Goal: Use online tool/utility: Utilize a website feature to perform a specific function

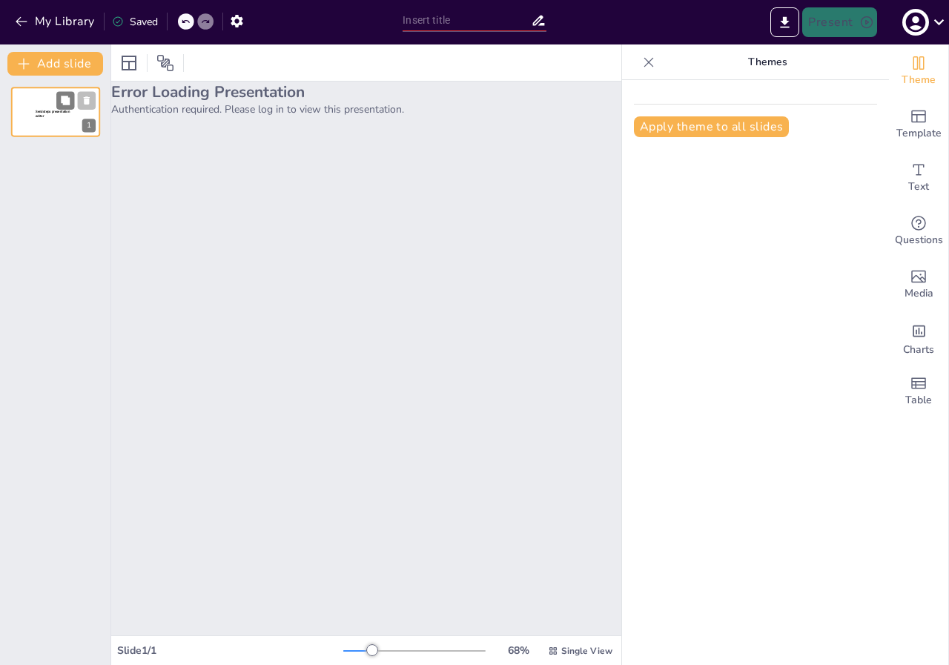
click at [52, 116] on p "Sendsteps presentation editor" at bounding box center [56, 114] width 40 height 9
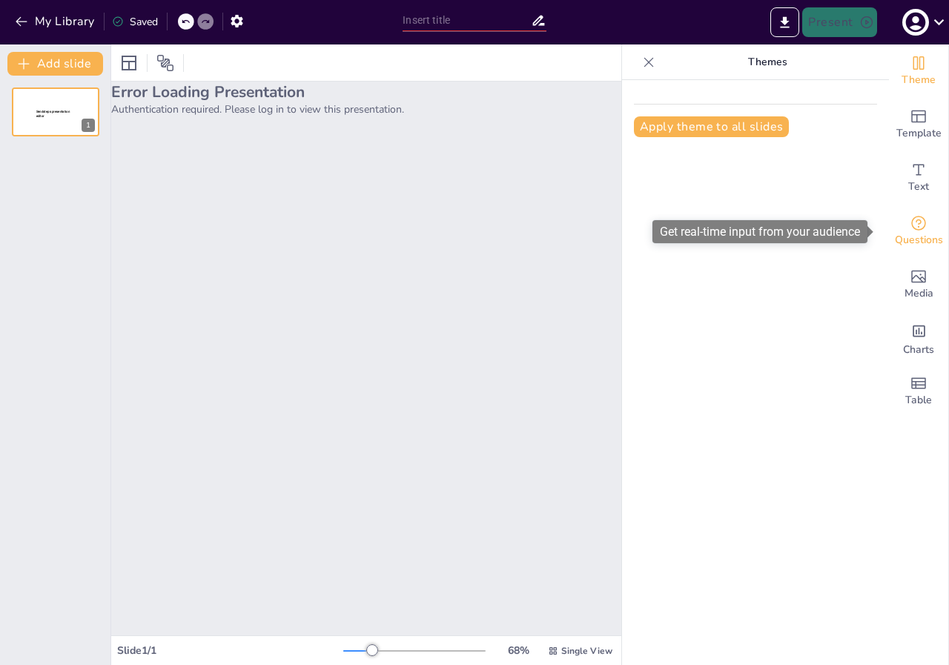
click at [909, 232] on span "Questions" at bounding box center [919, 240] width 48 height 16
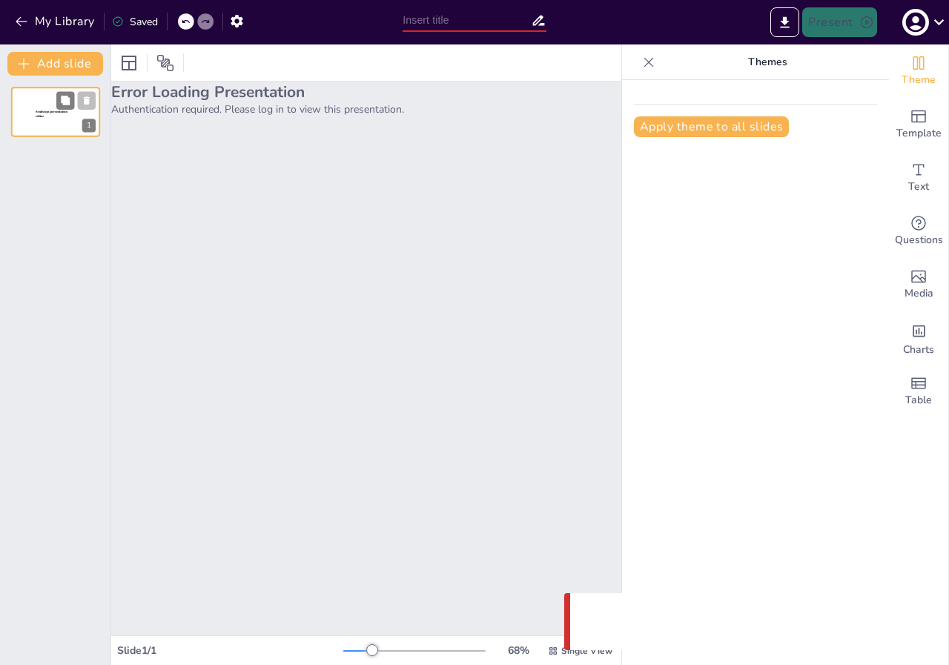
click at [62, 113] on span "Sendsteps presentation editor" at bounding box center [52, 114] width 32 height 8
click at [66, 102] on icon at bounding box center [65, 100] width 9 height 9
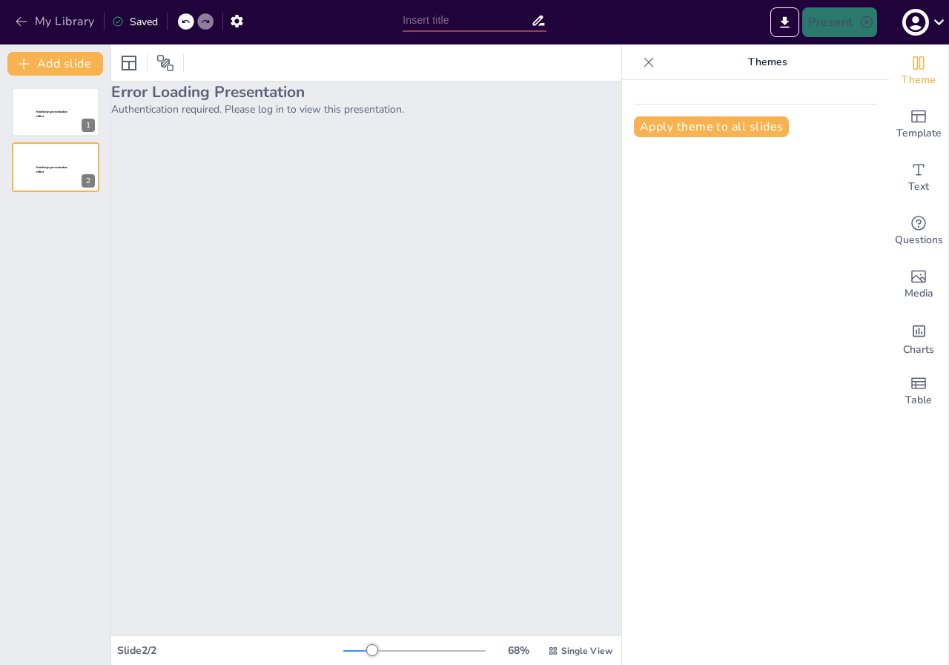
click at [19, 25] on icon "button" at bounding box center [21, 21] width 15 height 15
